Goal: Transaction & Acquisition: Book appointment/travel/reservation

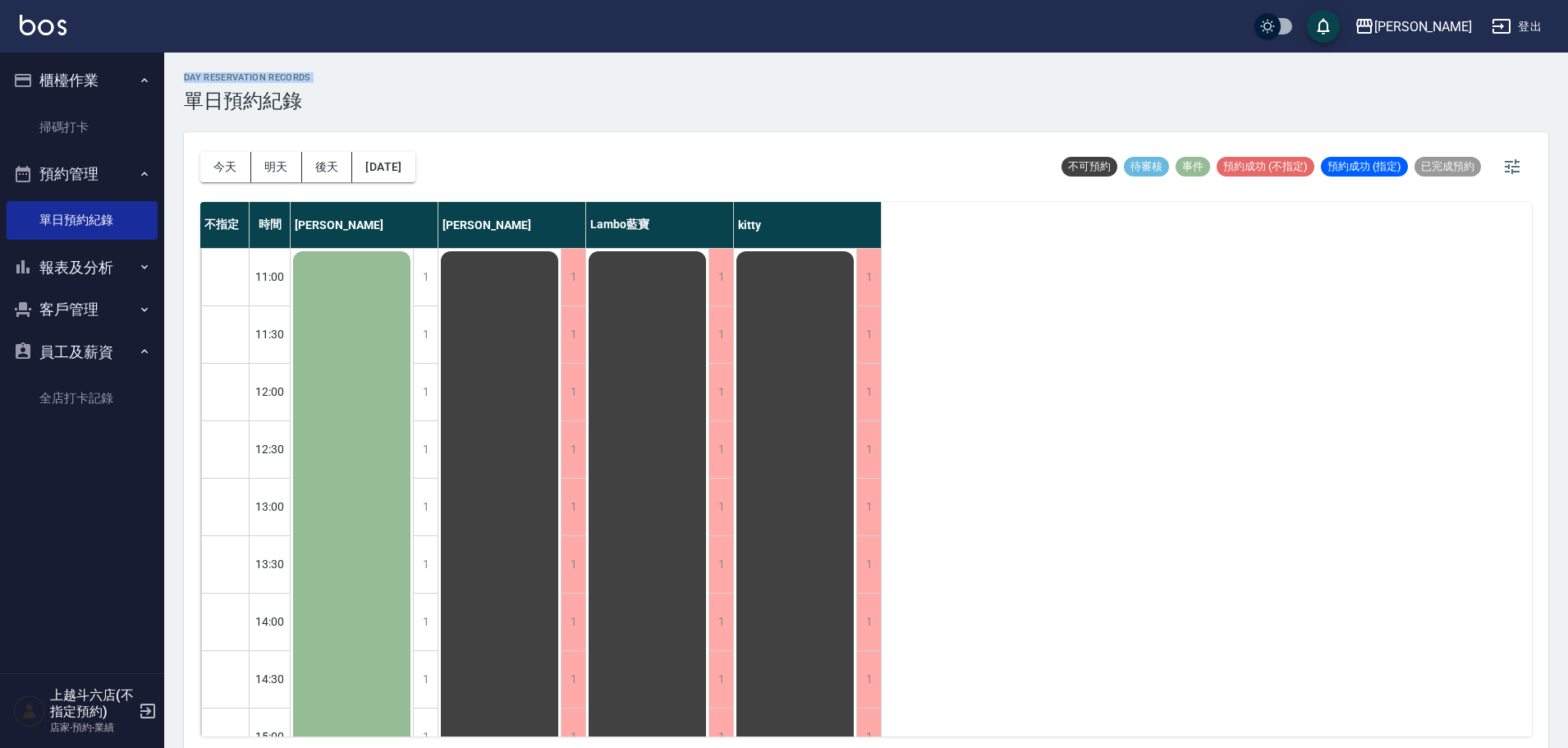
scroll to position [82, 0]
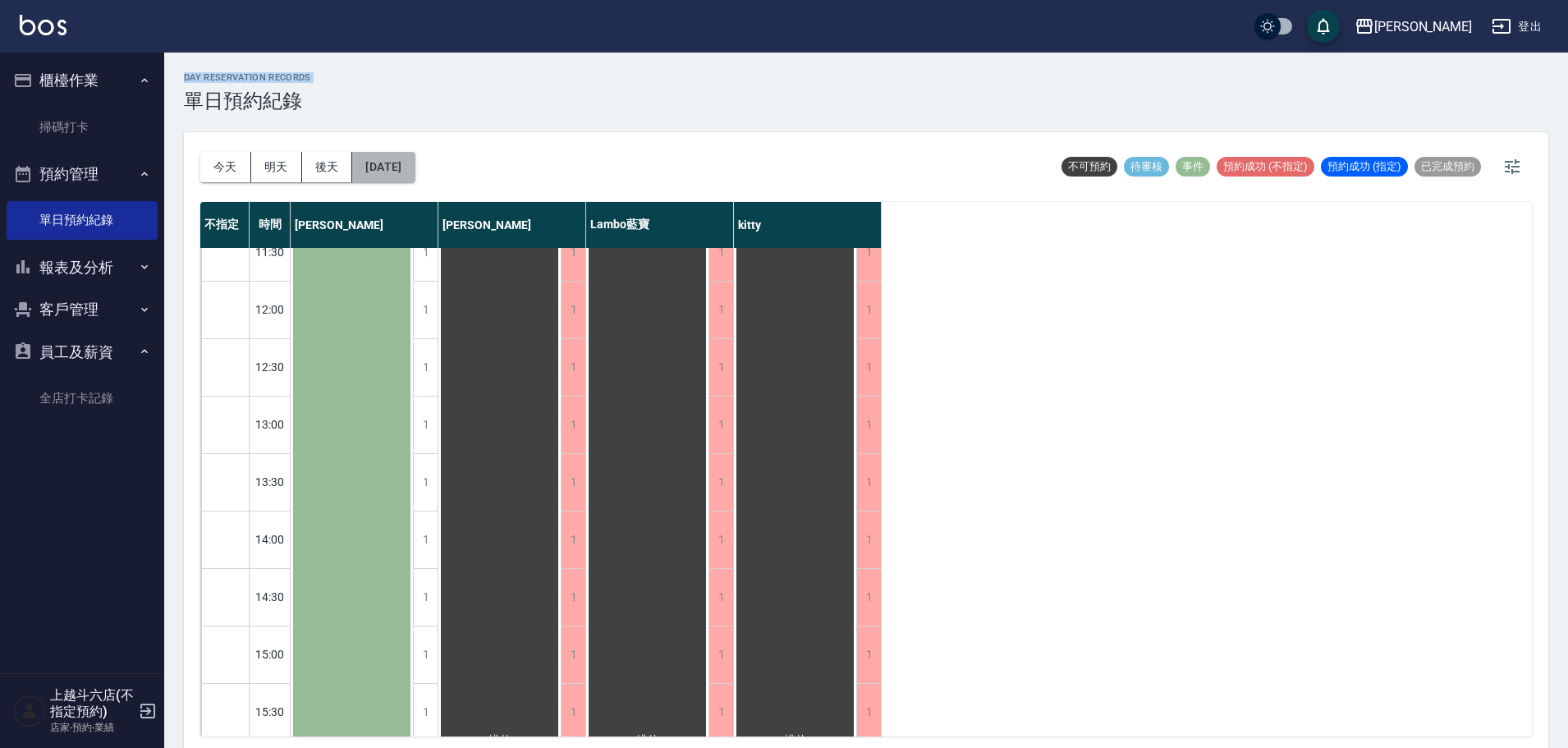
click at [415, 169] on button "[DATE]" at bounding box center [383, 167] width 62 height 30
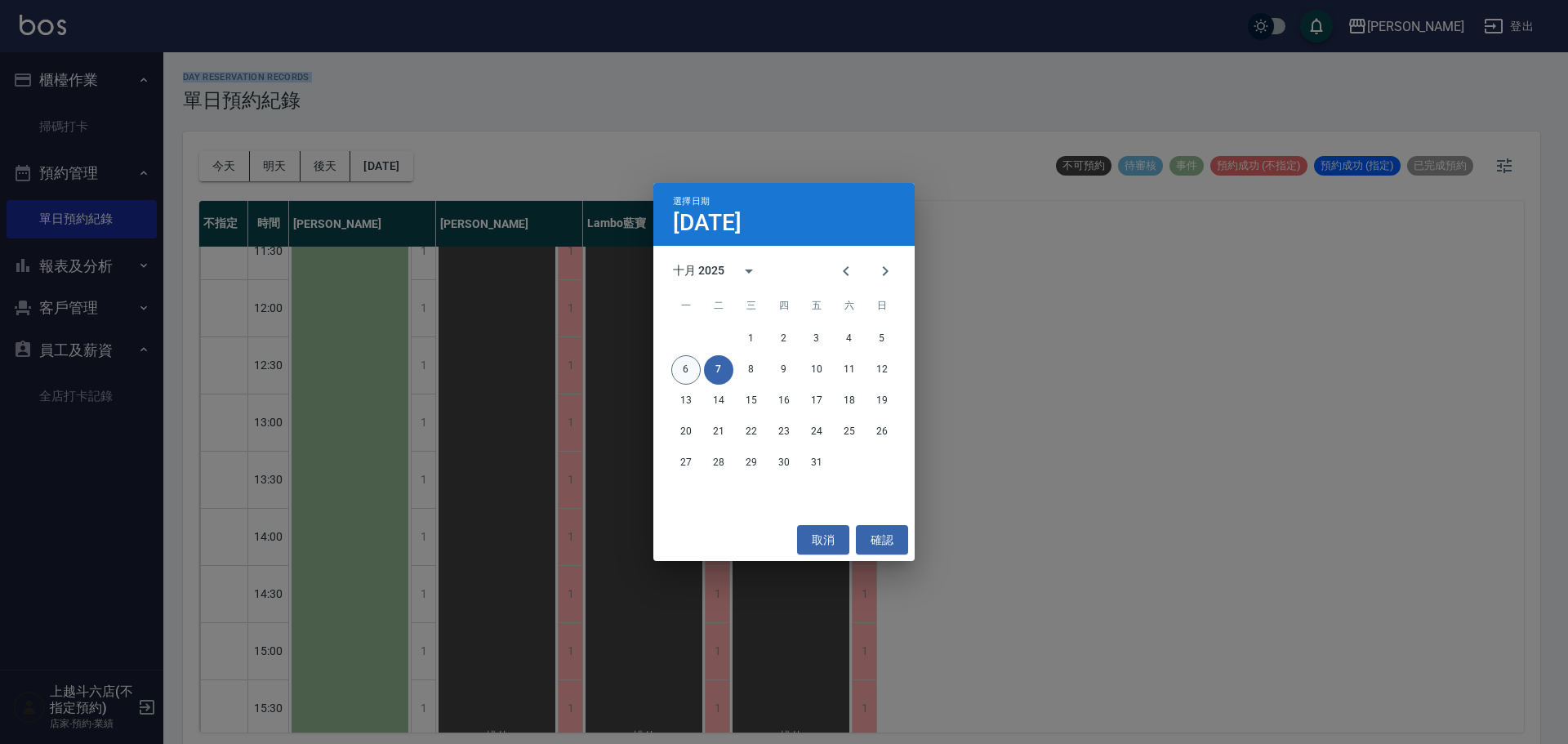
click at [684, 378] on button "6" at bounding box center [685, 369] width 29 height 29
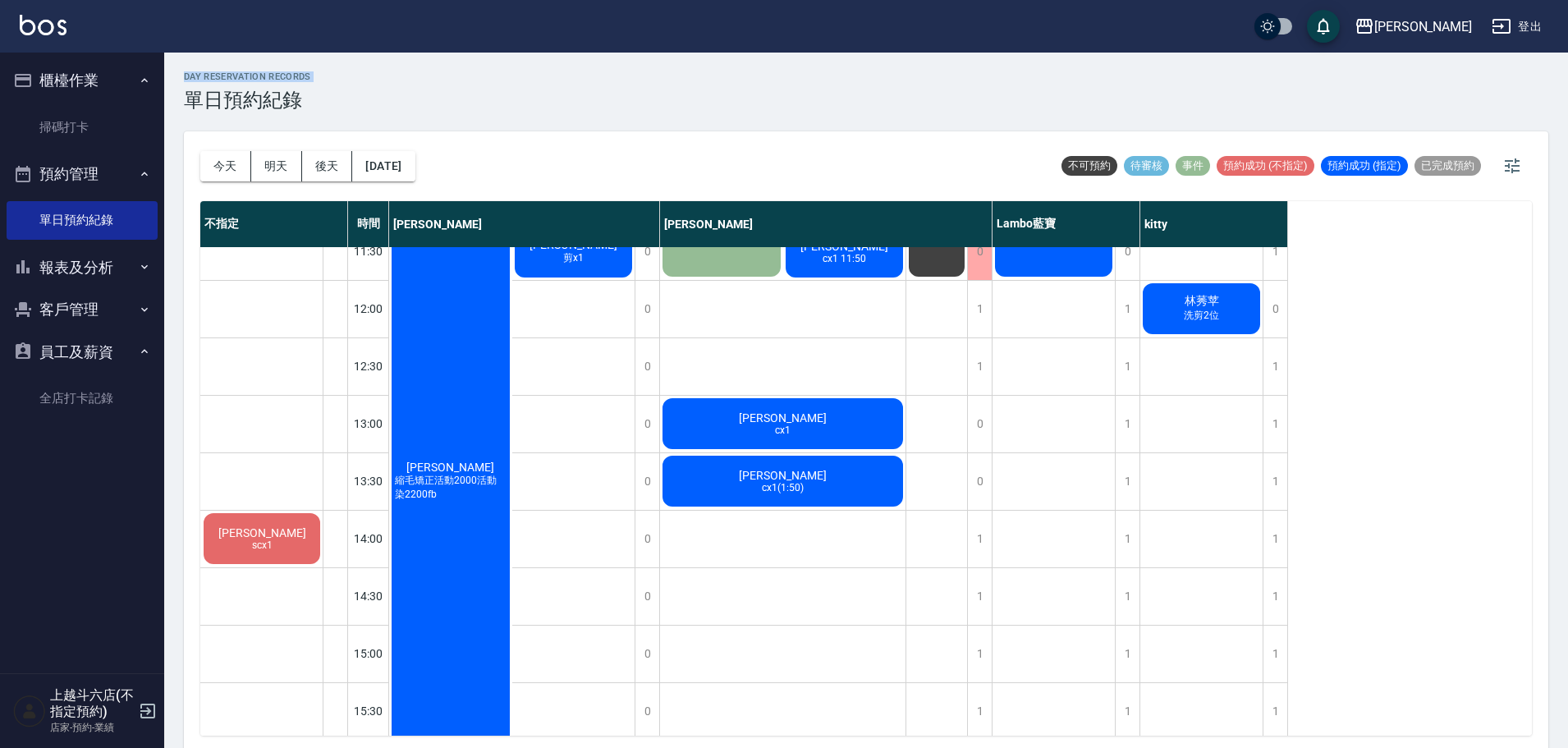
scroll to position [5, 0]
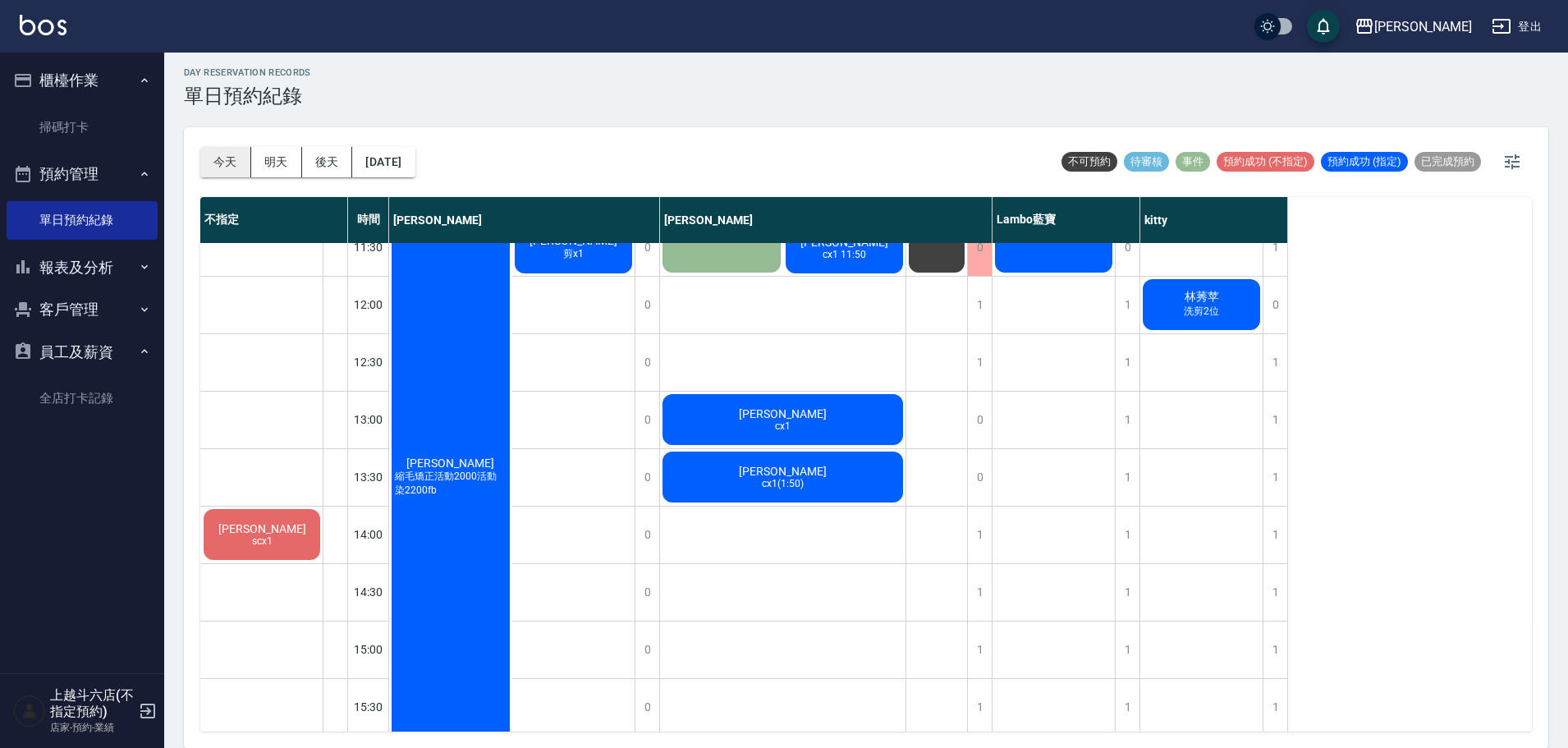
click at [200, 158] on div "[DATE] [DATE] [DATE] [DATE] 不可預約 待審核 事件 預約成功 (不指定) 預約成功 (指定) 已完成預約 不指定 時間 [PERS…" at bounding box center [866, 438] width 1364 height 621
click at [200, 158] on button "今天" at bounding box center [225, 162] width 51 height 30
click at [201, 158] on button "今天" at bounding box center [225, 162] width 51 height 30
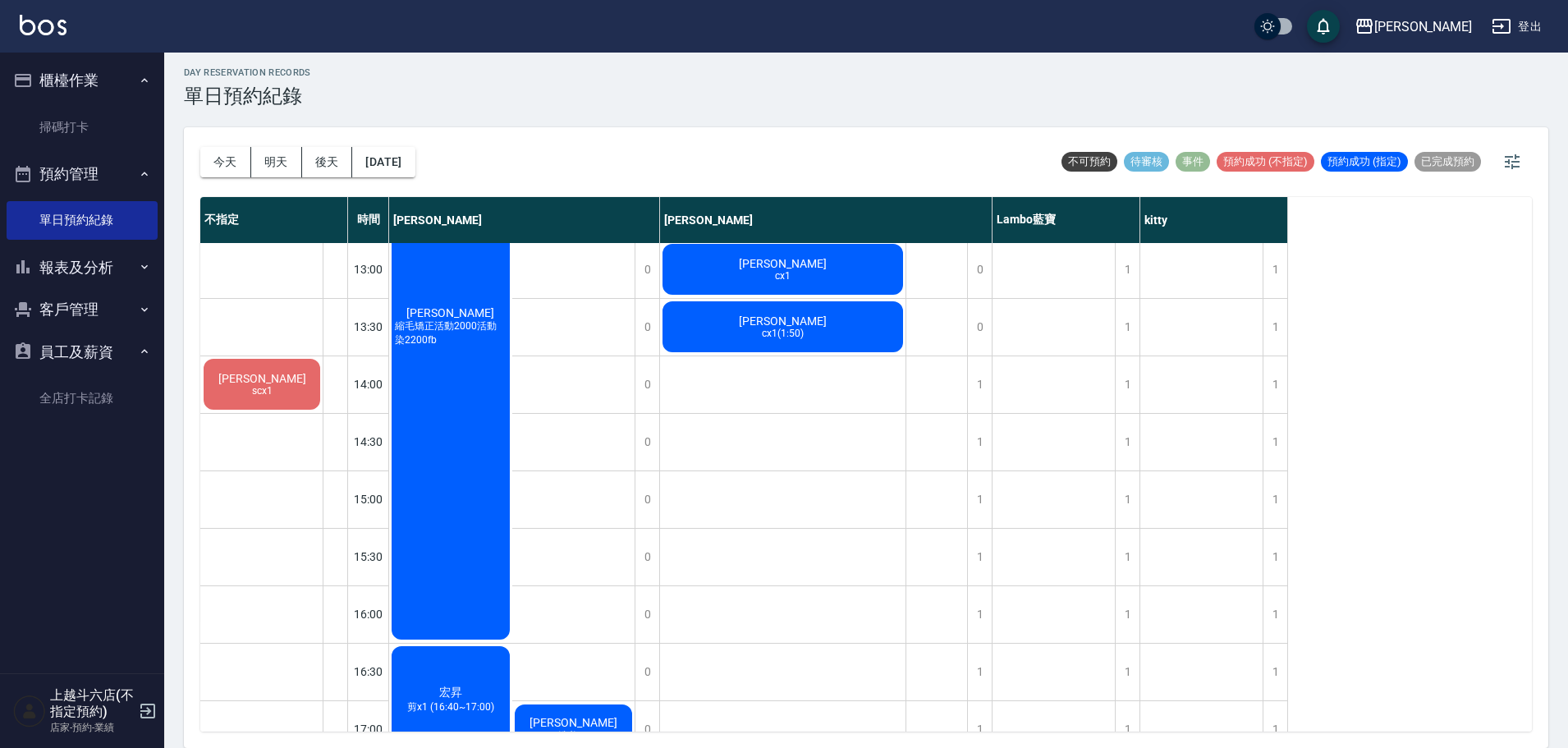
scroll to position [247, 0]
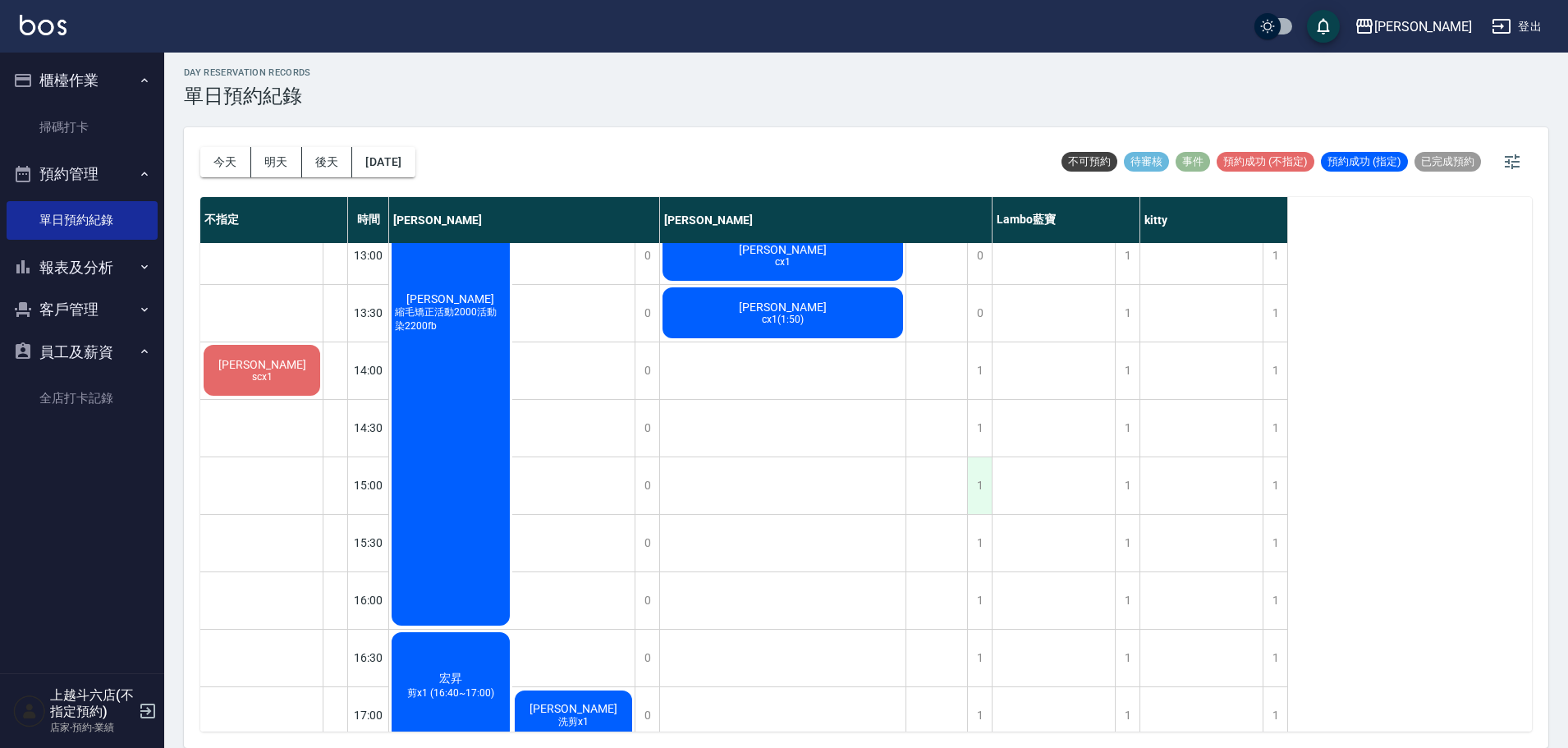
click at [985, 494] on div "1" at bounding box center [979, 486] width 24 height 57
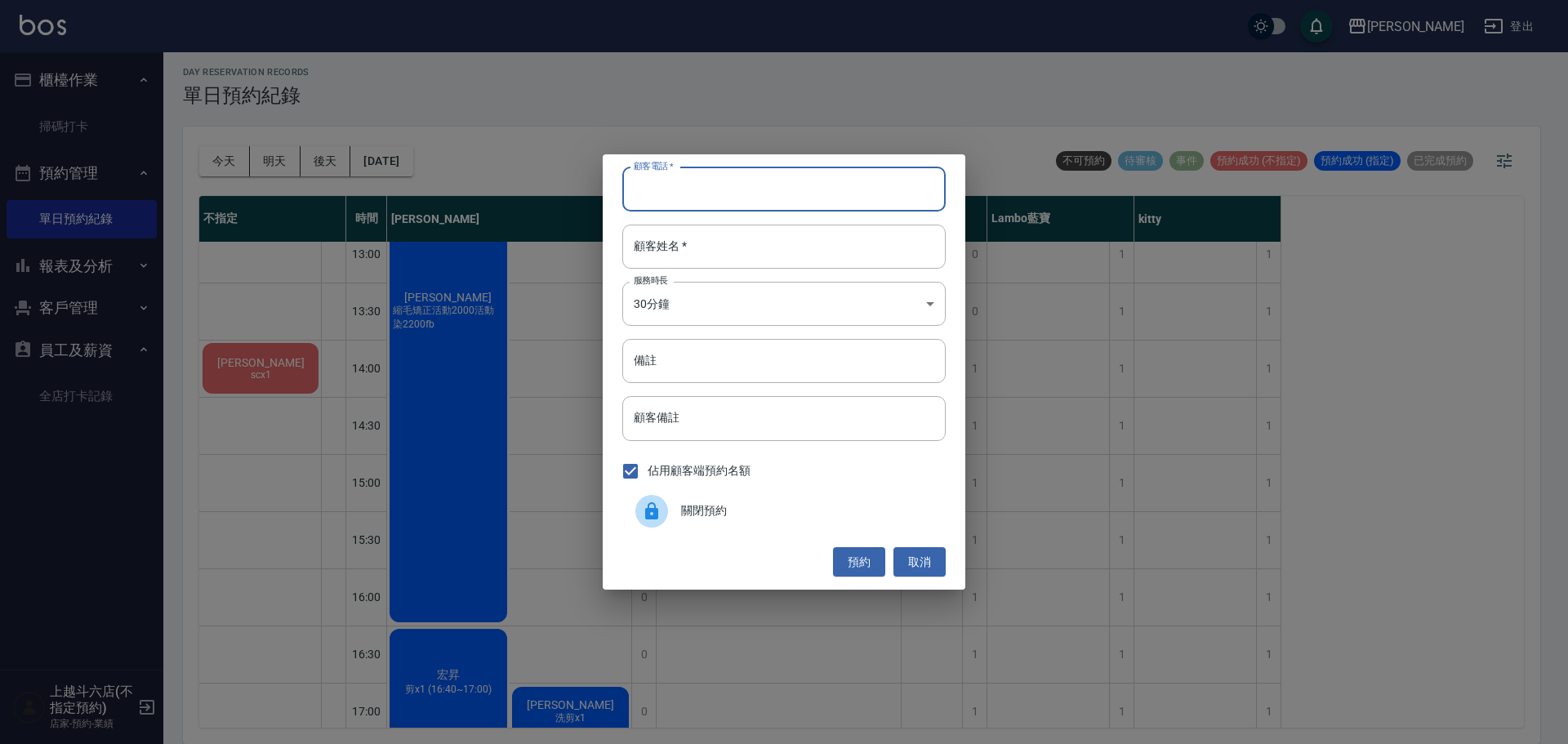
click at [712, 177] on input "顧客電話   *" at bounding box center [784, 189] width 323 height 44
type input "0989189977"
click at [685, 254] on input "顧客姓名   *" at bounding box center [784, 246] width 323 height 44
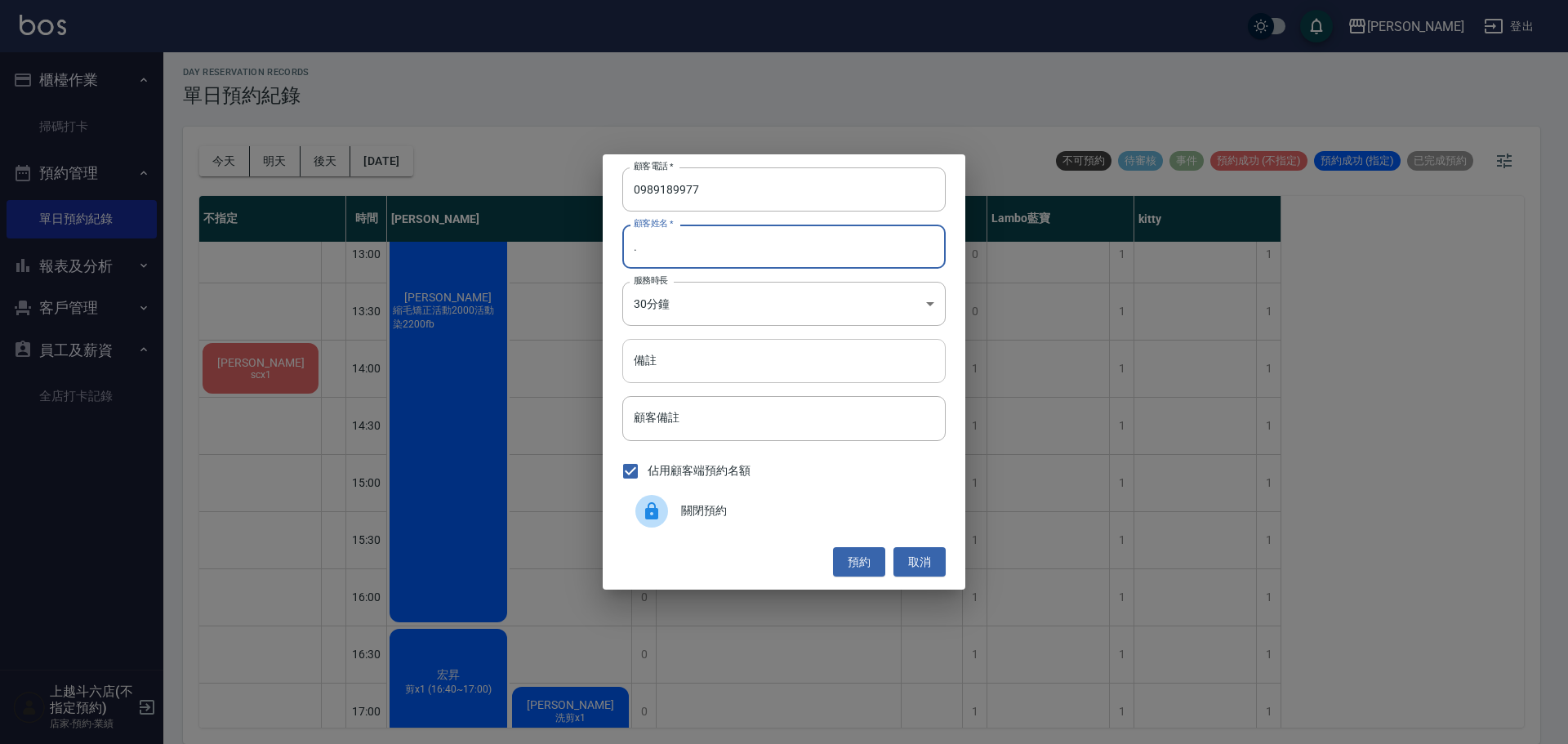
type input "."
click at [684, 375] on input "備註" at bounding box center [784, 361] width 323 height 44
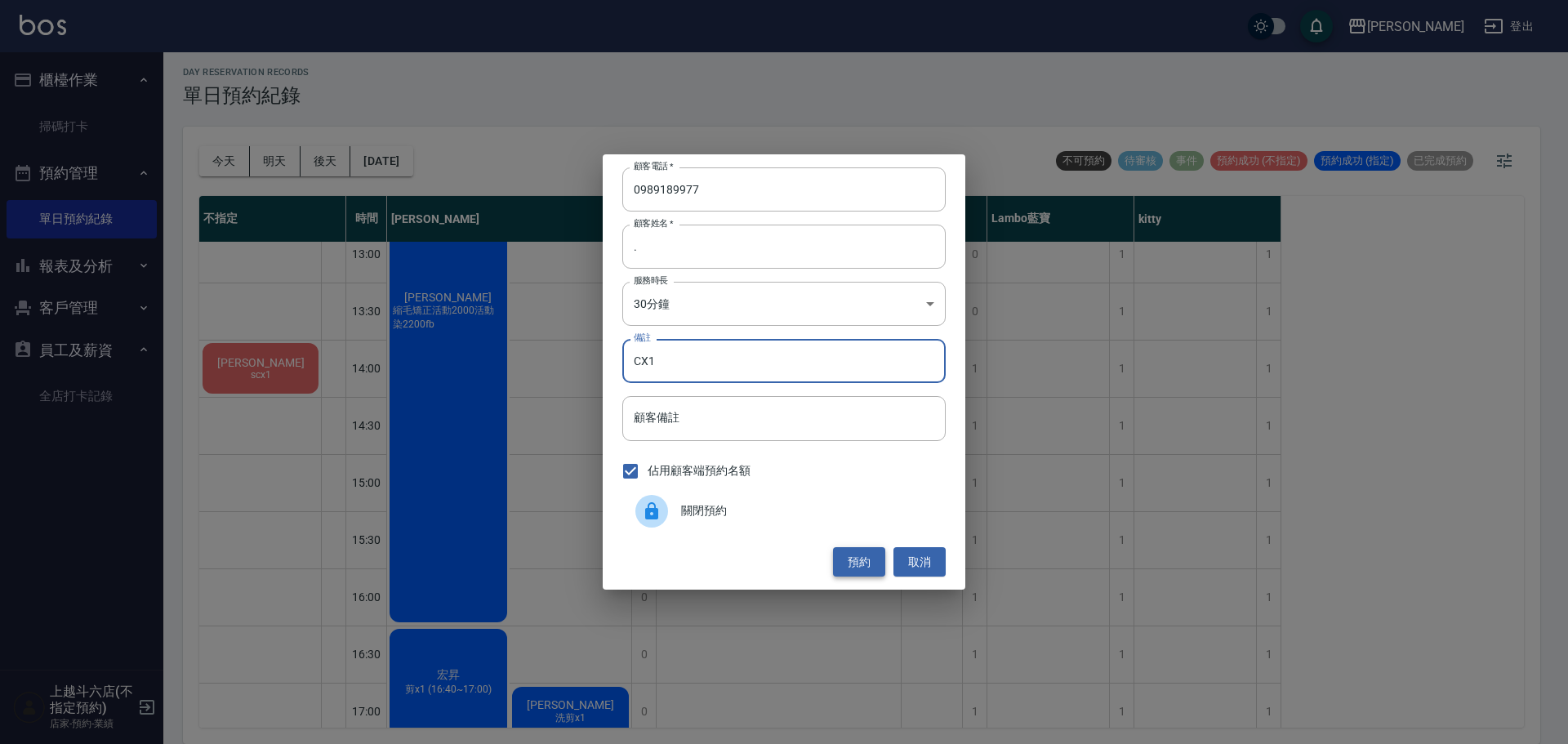
type input "CX1"
click at [861, 550] on button "預約" at bounding box center [859, 562] width 53 height 30
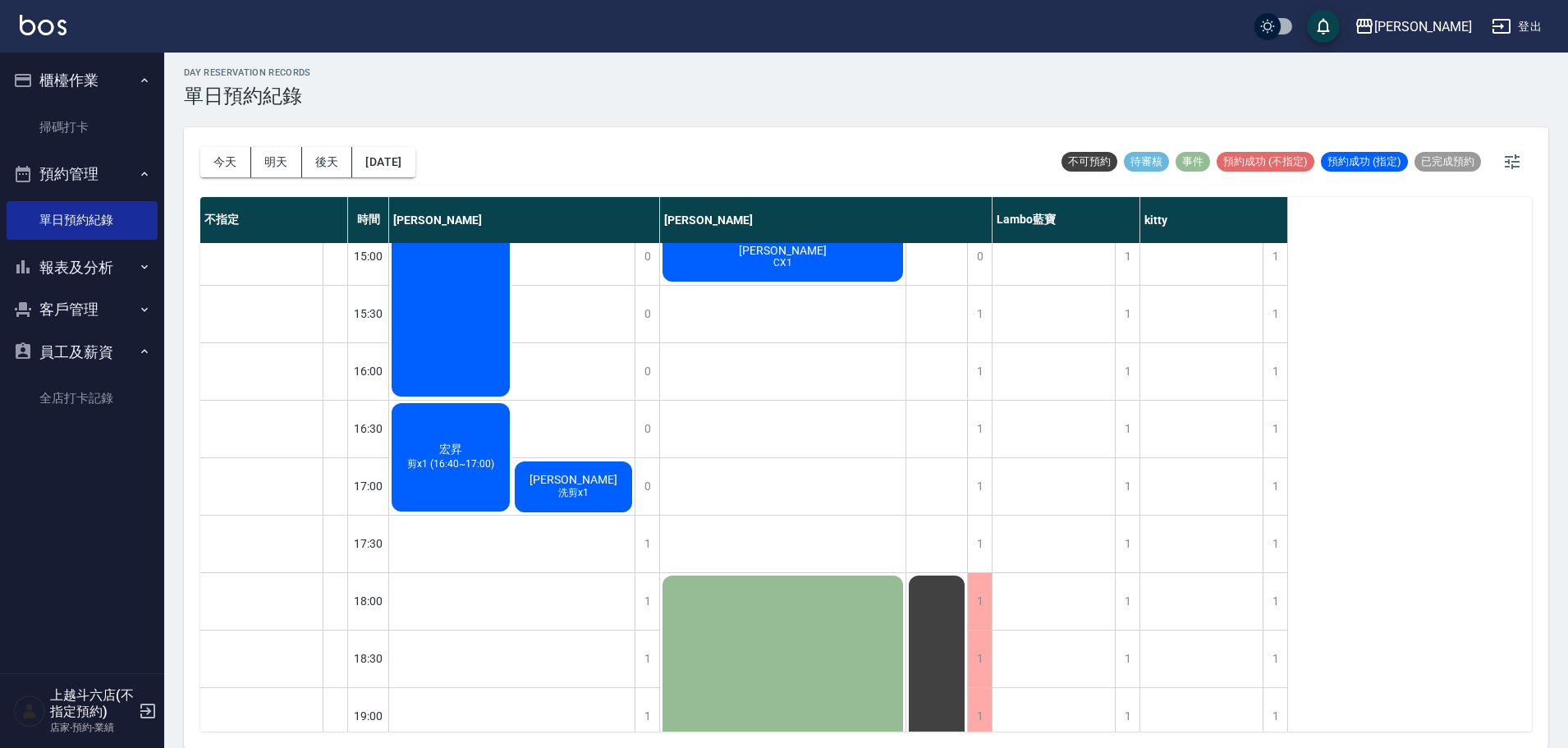
scroll to position [493, 0]
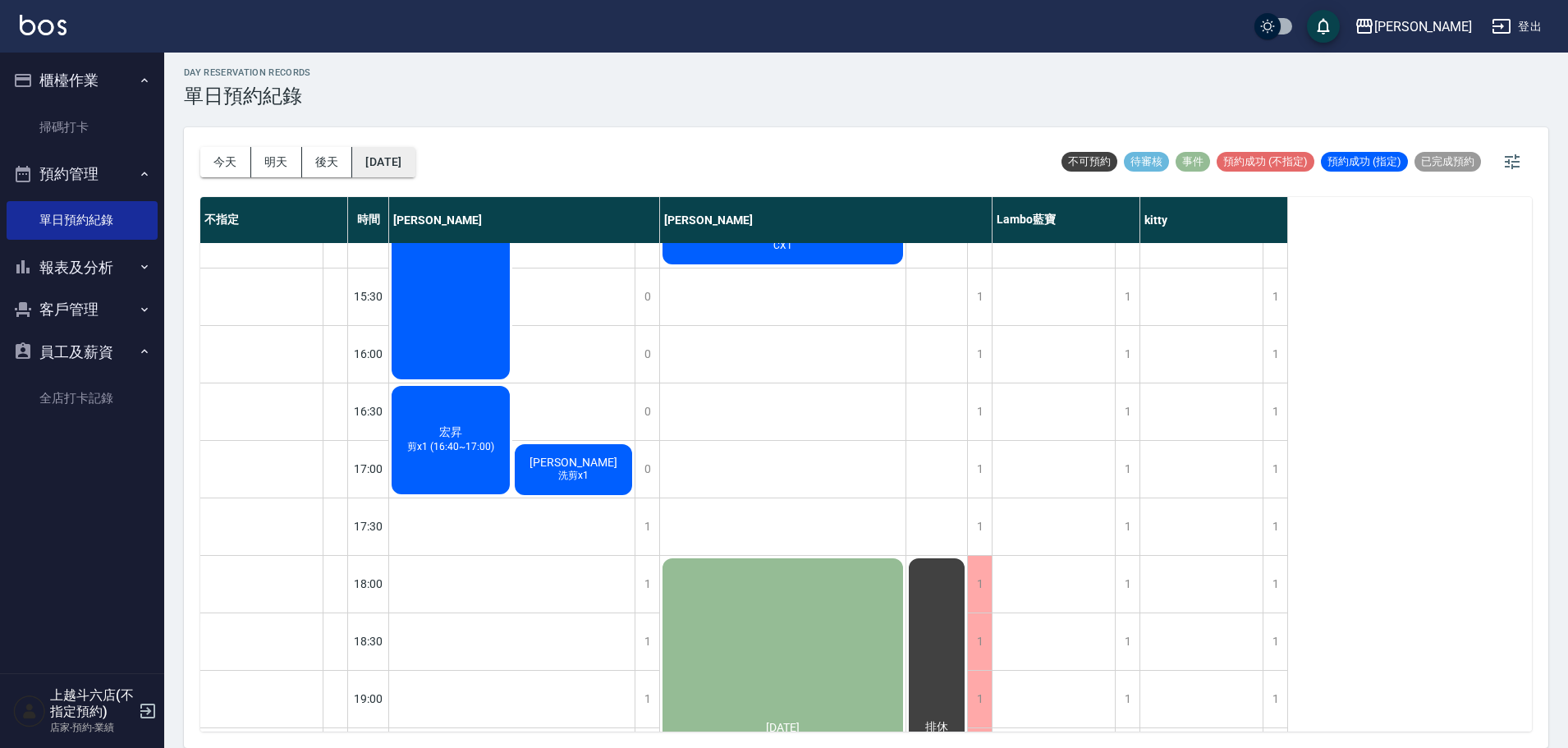
click at [379, 161] on button "[DATE]" at bounding box center [383, 162] width 62 height 30
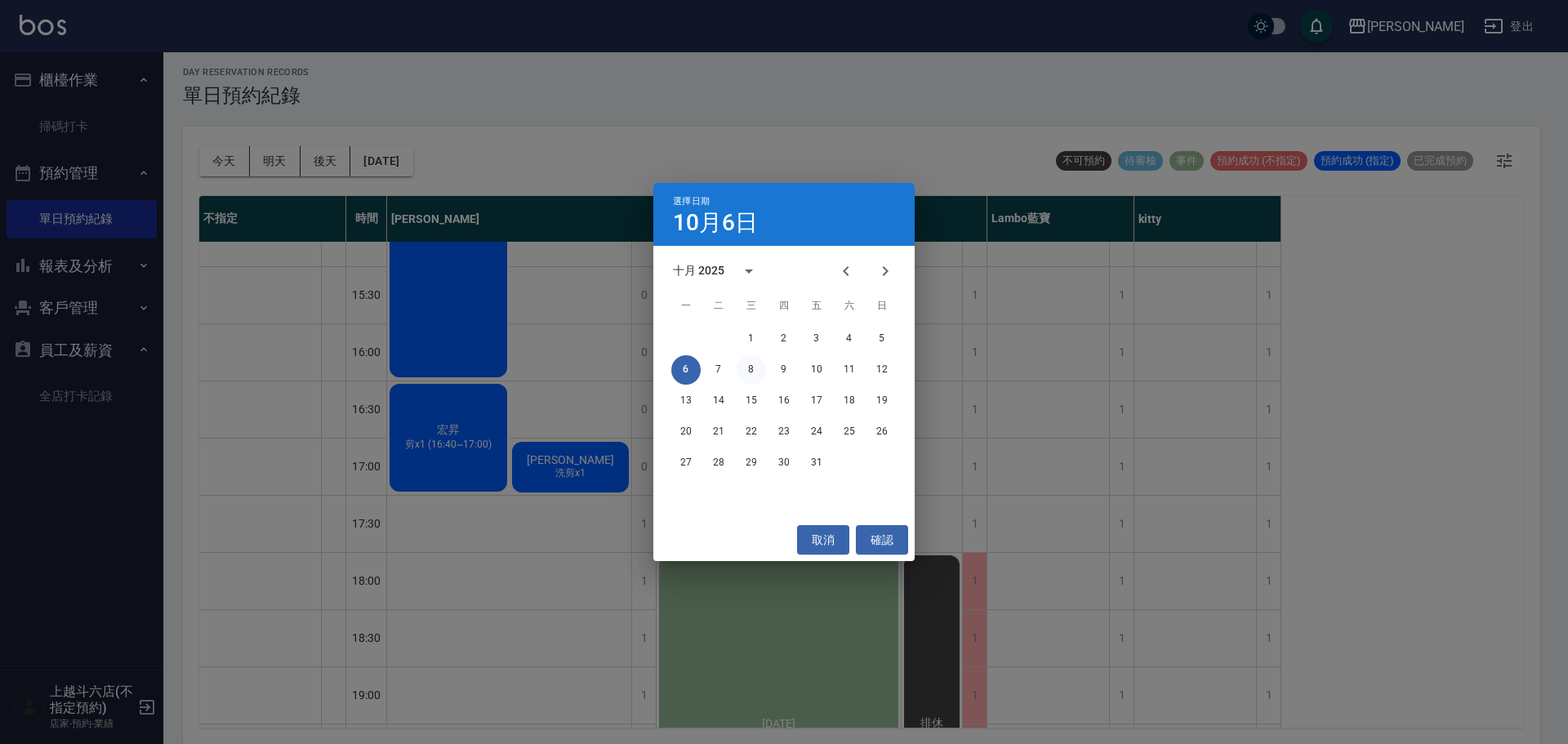
click at [759, 364] on button "8" at bounding box center [751, 369] width 29 height 29
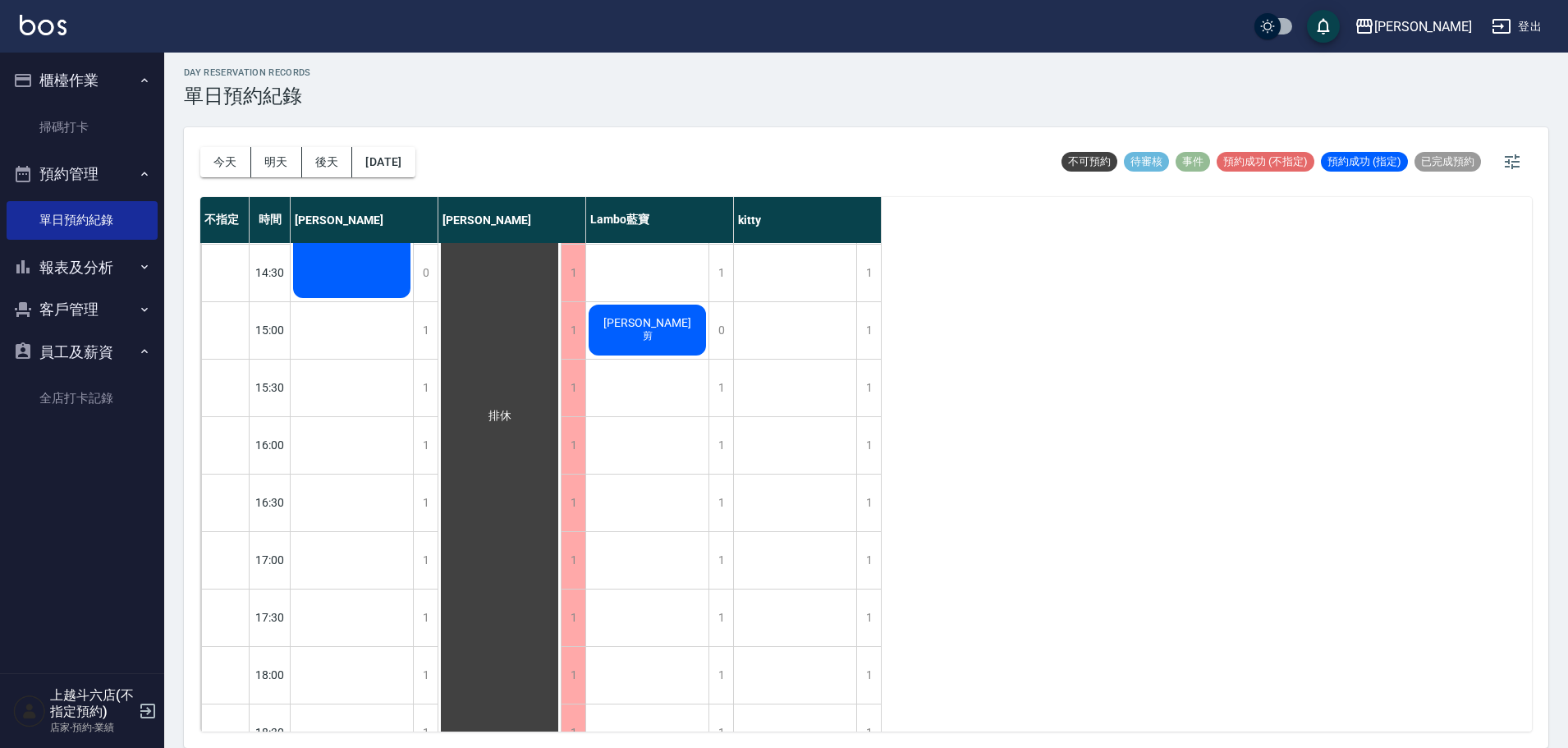
scroll to position [411, 0]
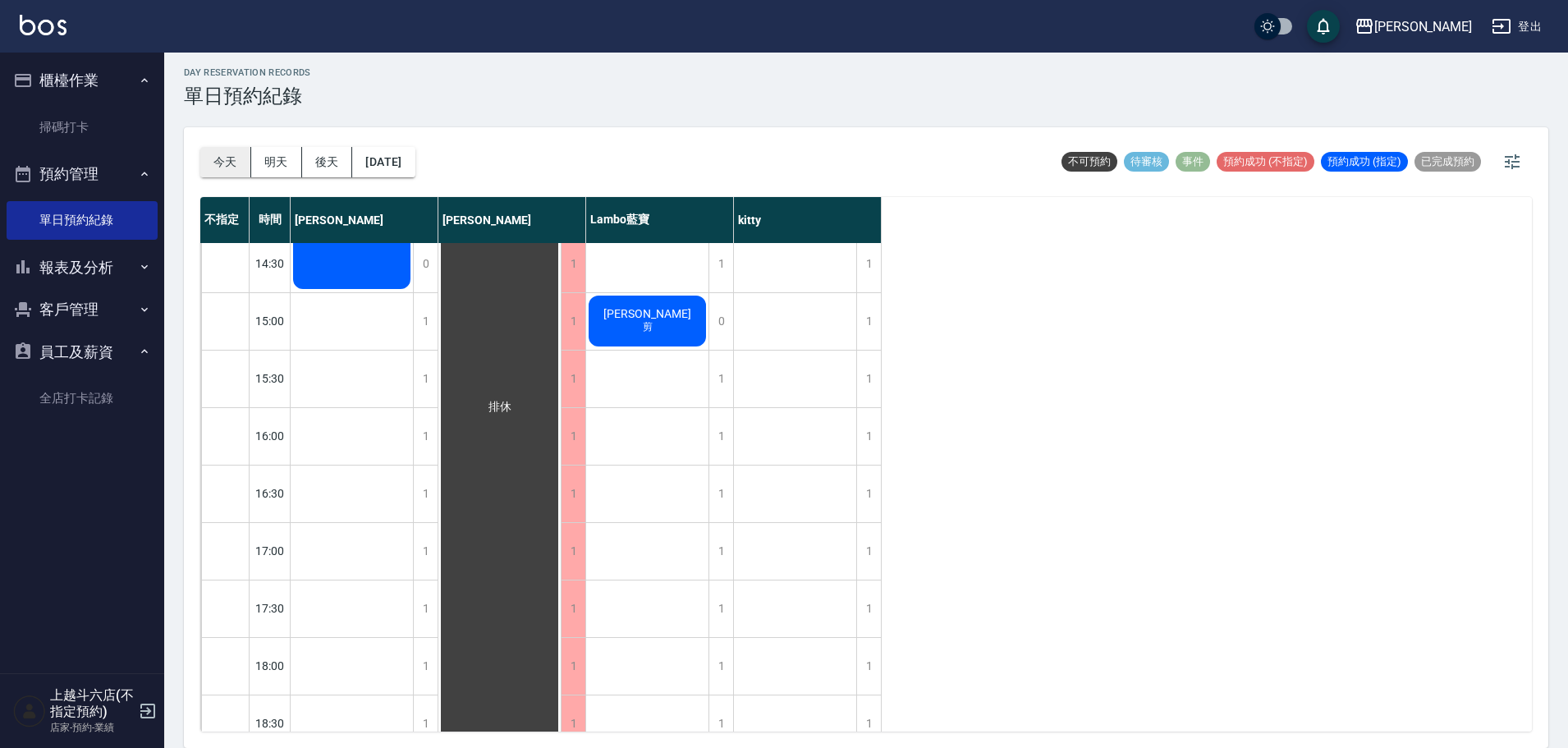
drag, startPoint x: 234, startPoint y: 163, endPoint x: 243, endPoint y: 155, distance: 12.0
click at [233, 162] on button "今天" at bounding box center [225, 162] width 51 height 30
